Goal: Browse casually

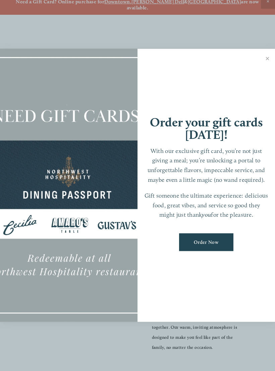
scroll to position [6, 0]
click at [271, 65] on link "Close" at bounding box center [267, 59] width 13 height 19
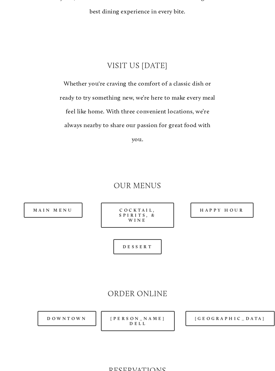
scroll to position [472, 0]
click at [47, 203] on link "Main Menu" at bounding box center [53, 210] width 59 height 15
click at [151, 239] on link "Dessert" at bounding box center [137, 246] width 49 height 15
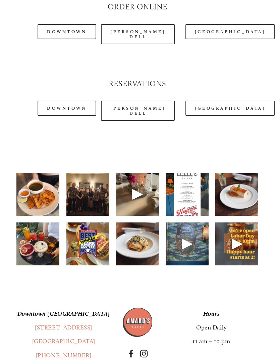
scroll to position [759, 0]
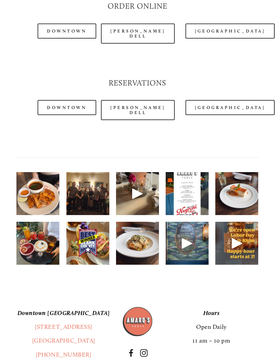
click at [42, 190] on img at bounding box center [37, 194] width 43 height 54
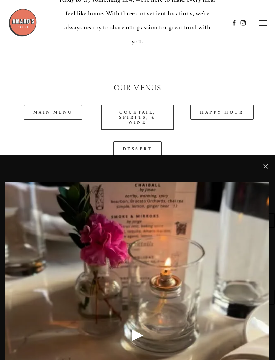
scroll to position [552, 0]
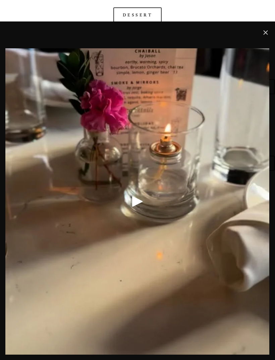
click at [269, 33] on link "Close" at bounding box center [266, 33] width 8 height 8
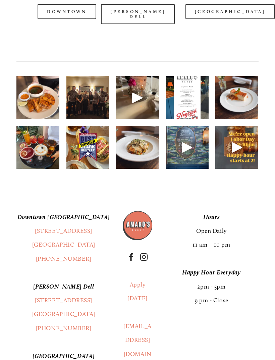
scroll to position [855, 0]
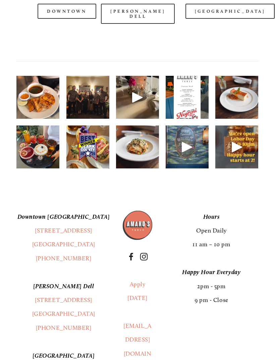
click at [239, 87] on img at bounding box center [236, 97] width 43 height 57
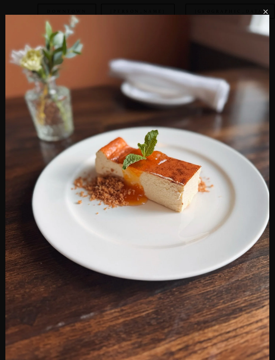
click at [267, 13] on link "Close" at bounding box center [266, 12] width 8 height 8
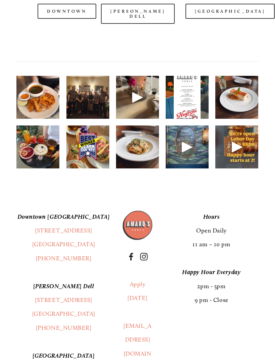
click at [25, 130] on img at bounding box center [37, 146] width 43 height 55
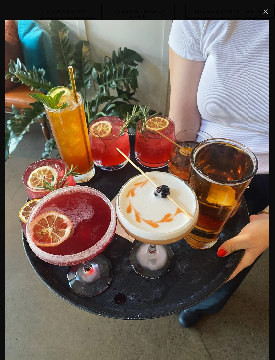
click at [267, 9] on link "Close" at bounding box center [266, 12] width 8 height 8
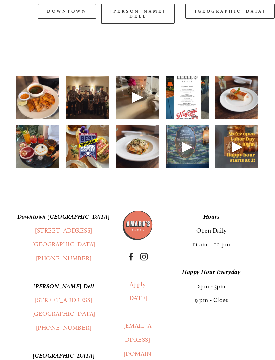
click at [94, 136] on img at bounding box center [87, 146] width 43 height 57
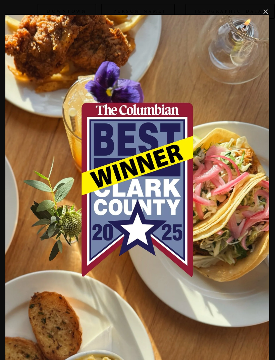
click at [266, 12] on link "Close" at bounding box center [266, 12] width 8 height 8
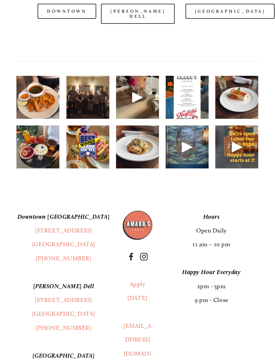
click at [238, 139] on div at bounding box center [237, 147] width 16 height 16
click at [142, 89] on div at bounding box center [138, 97] width 16 height 16
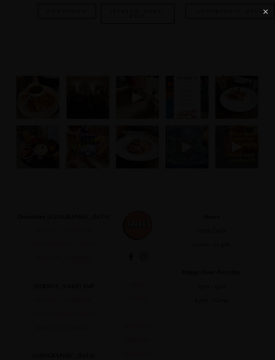
click at [262, 14] on link "Close" at bounding box center [266, 12] width 8 height 8
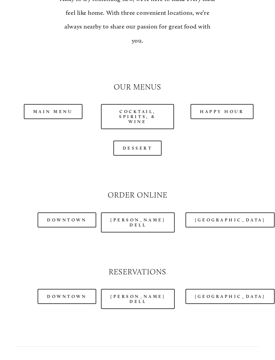
scroll to position [570, 0]
click at [45, 104] on link "Main Menu" at bounding box center [53, 111] width 59 height 15
